Goal: Task Accomplishment & Management: Use online tool/utility

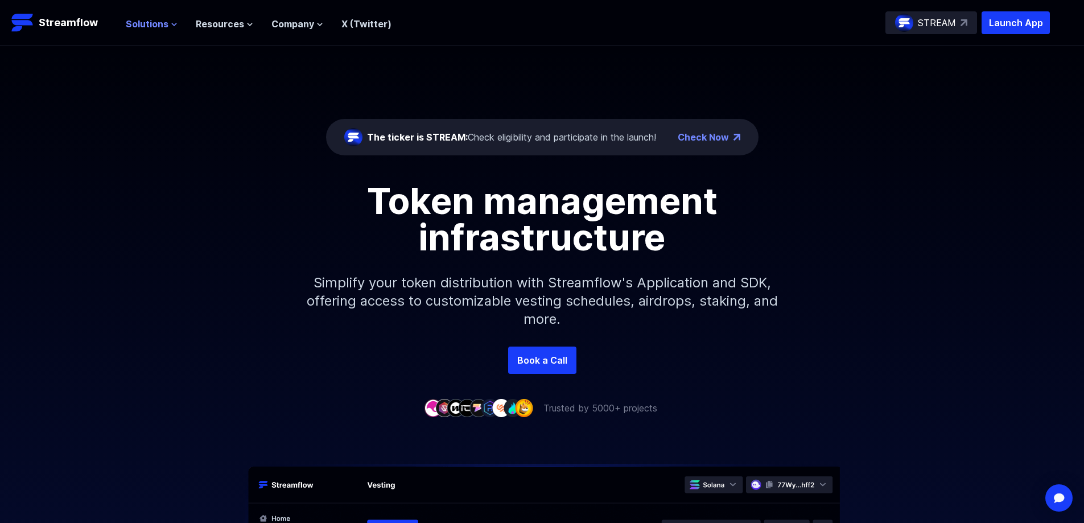
click at [153, 23] on span "Solutions" at bounding box center [147, 24] width 43 height 14
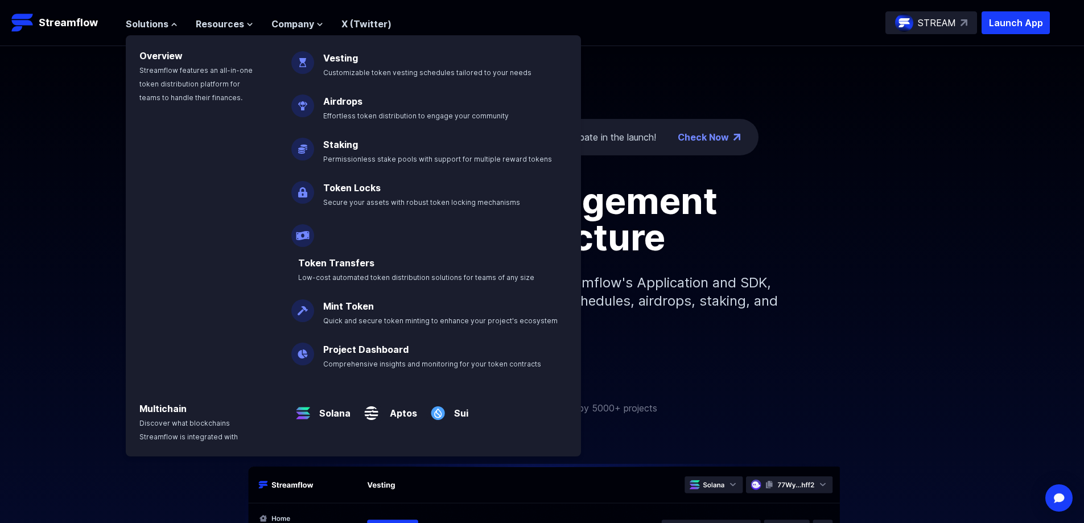
click at [722, 3] on header "Streamflow Launch App STREAM Solutions Overview Streamflow features an all-in-o…" at bounding box center [542, 23] width 1084 height 46
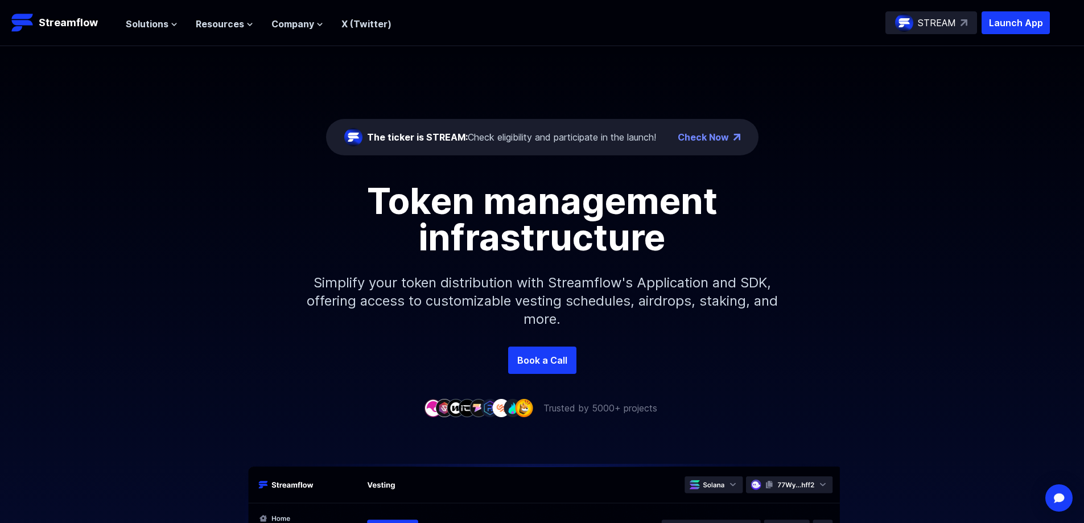
click at [696, 141] on link "Check Now" at bounding box center [703, 137] width 51 height 14
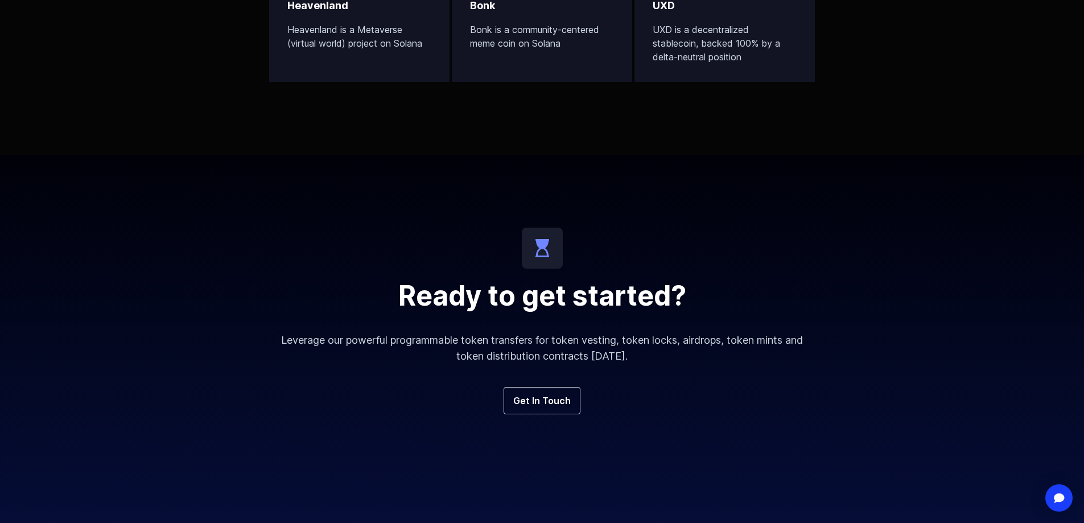
scroll to position [4221, 0]
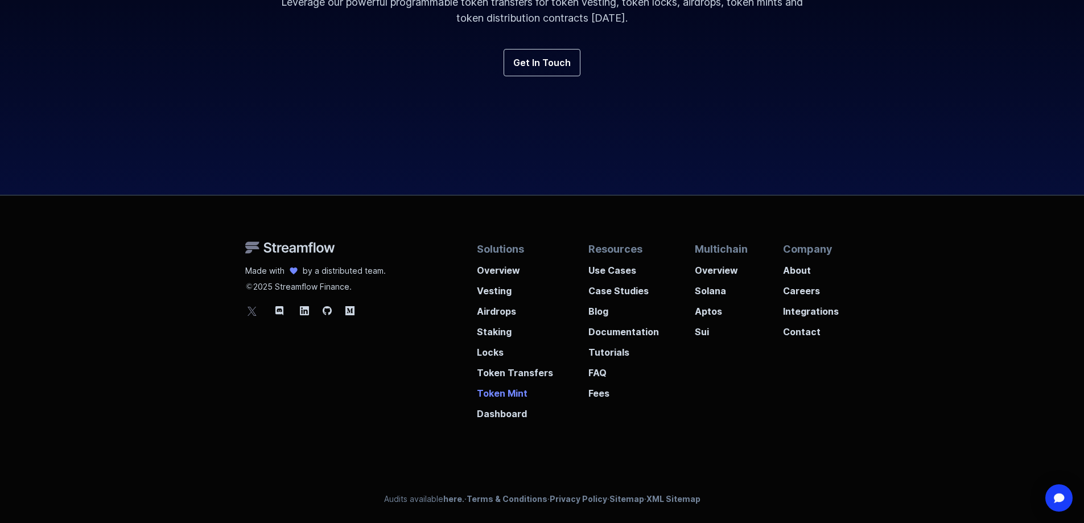
click at [496, 397] on p "Token Mint" at bounding box center [515, 390] width 76 height 20
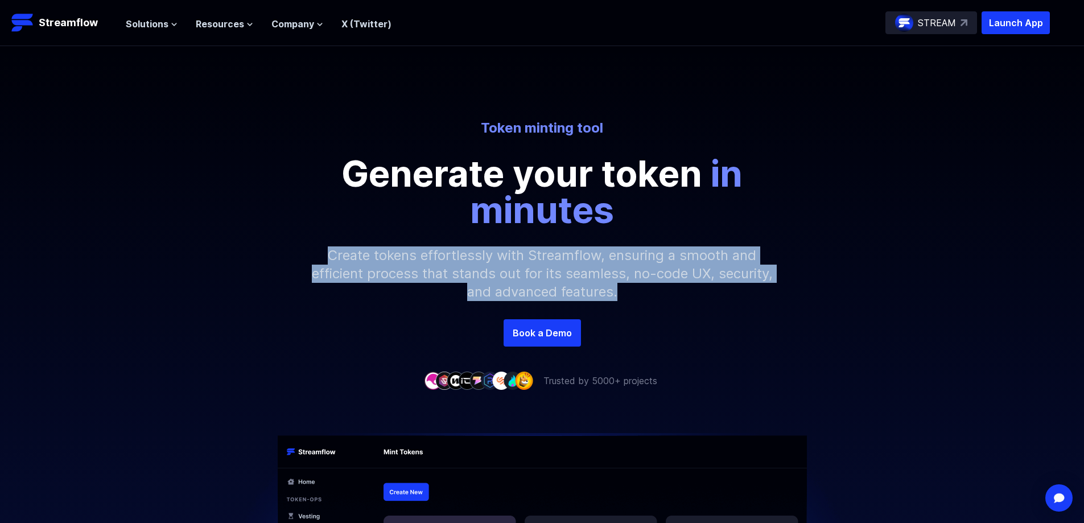
drag, startPoint x: 285, startPoint y: 258, endPoint x: 726, endPoint y: 295, distance: 442.6
click at [725, 294] on div "Token minting tool Generate your token in minutes Create tokens effortlessly wi…" at bounding box center [542, 219] width 1084 height 200
click at [727, 295] on p "Create tokens effortlessly with Streamflow, ensuring a smooth and efficient pro…" at bounding box center [542, 273] width 489 height 91
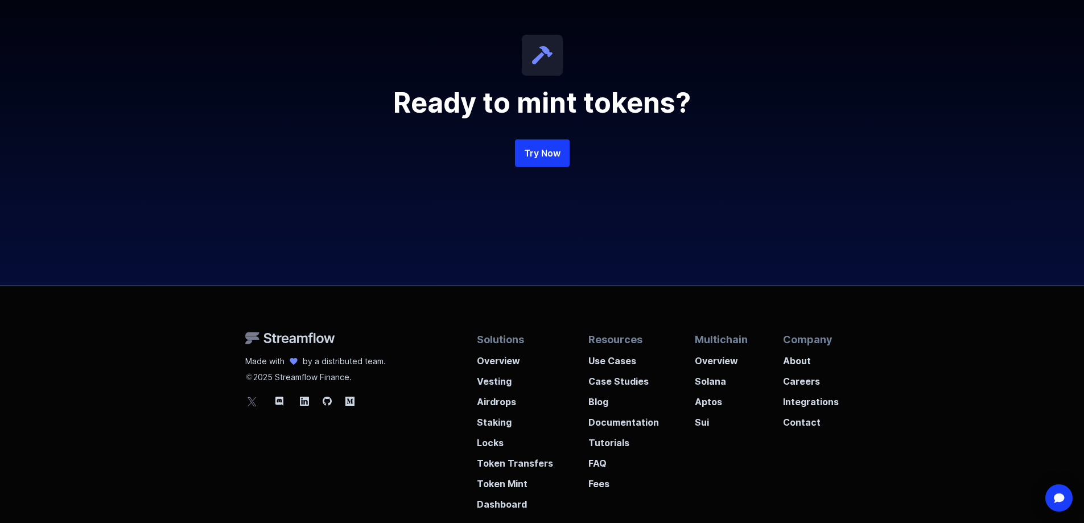
scroll to position [2447, 0]
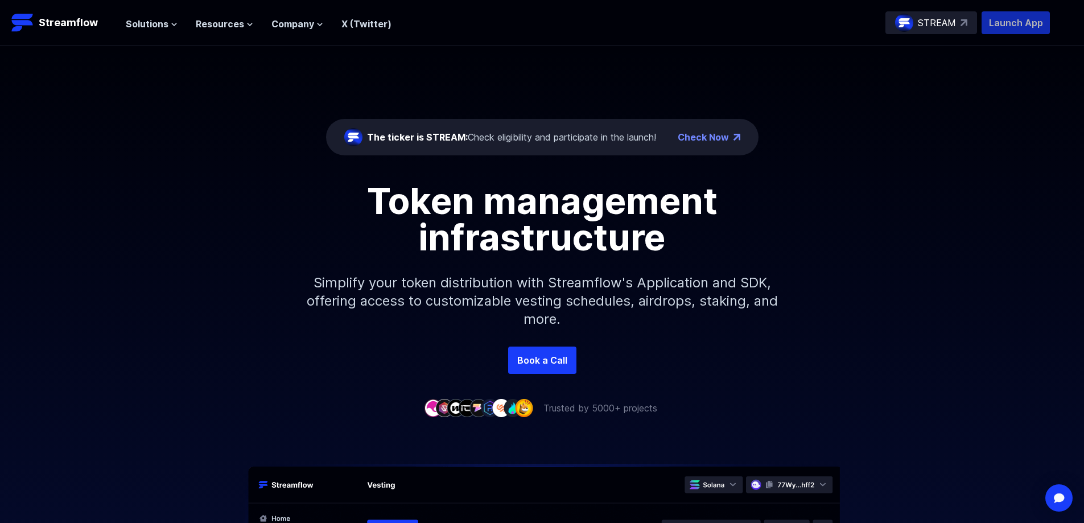
click at [1003, 23] on p "Launch App" at bounding box center [1016, 22] width 68 height 23
